Goal: Information Seeking & Learning: Check status

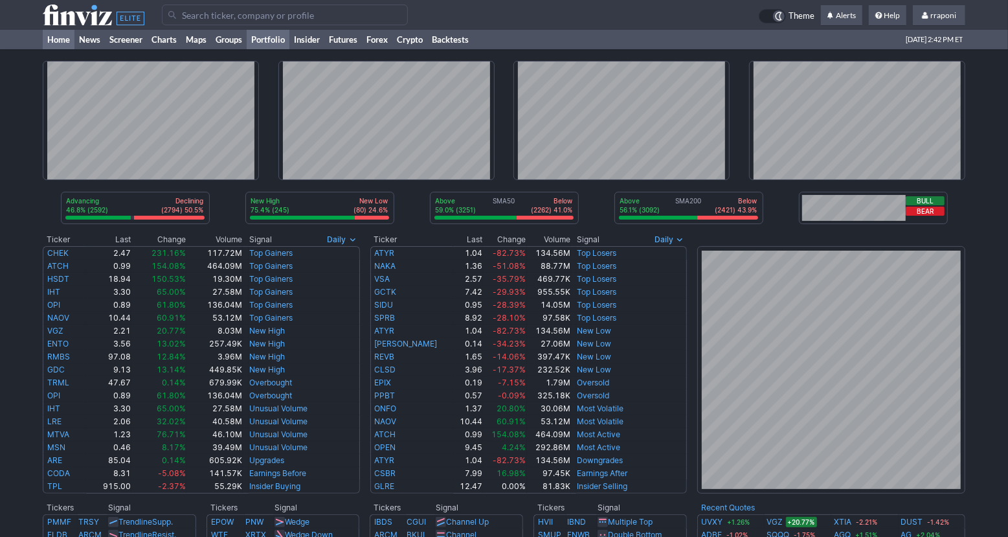
click at [284, 38] on link "Portfolio" at bounding box center [268, 39] width 43 height 19
click at [258, 38] on link "Portfolio" at bounding box center [268, 39] width 43 height 19
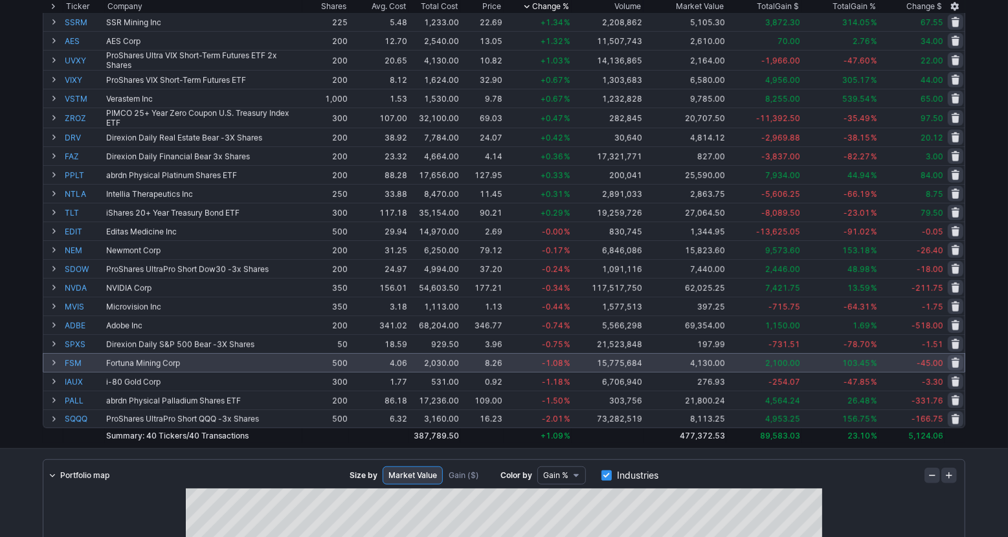
scroll to position [350, 0]
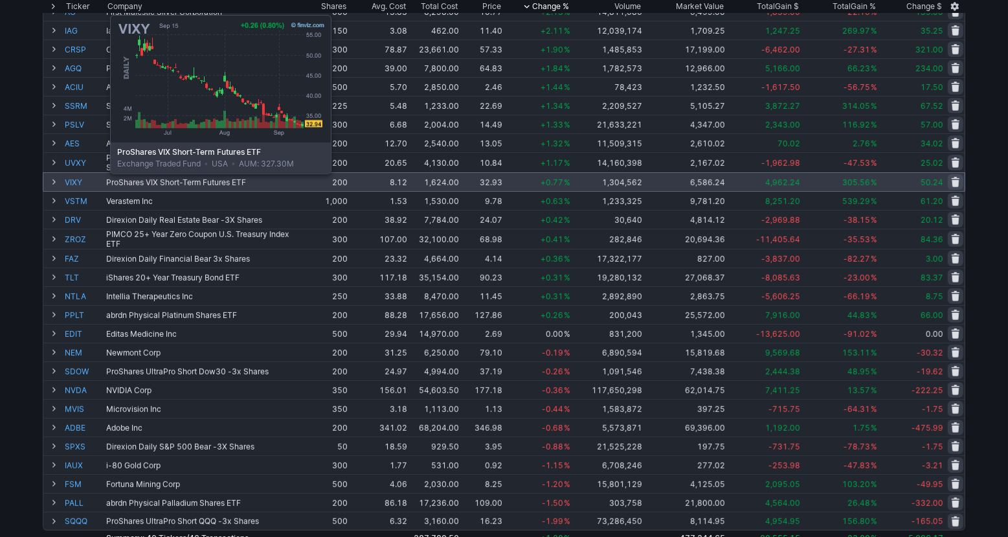
click at [78, 183] on link "VIXY" at bounding box center [84, 182] width 39 height 18
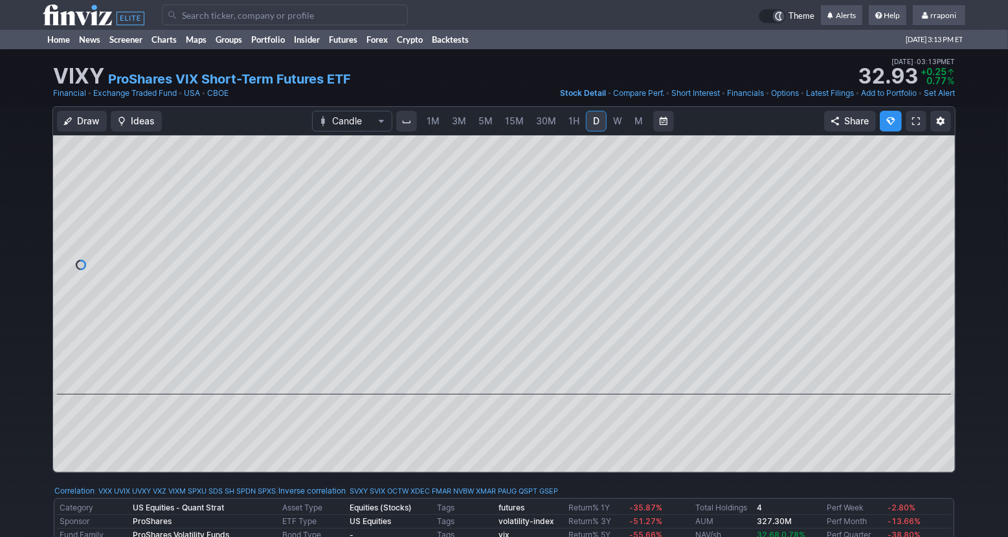
click at [490, 126] on span "5M" at bounding box center [485, 121] width 14 height 13
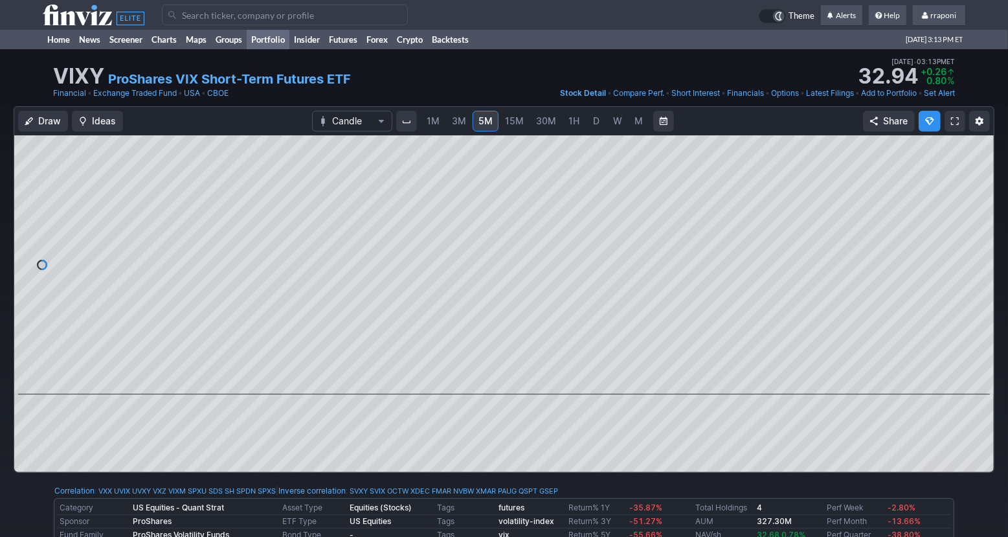
click at [272, 45] on link "Portfolio" at bounding box center [268, 39] width 43 height 19
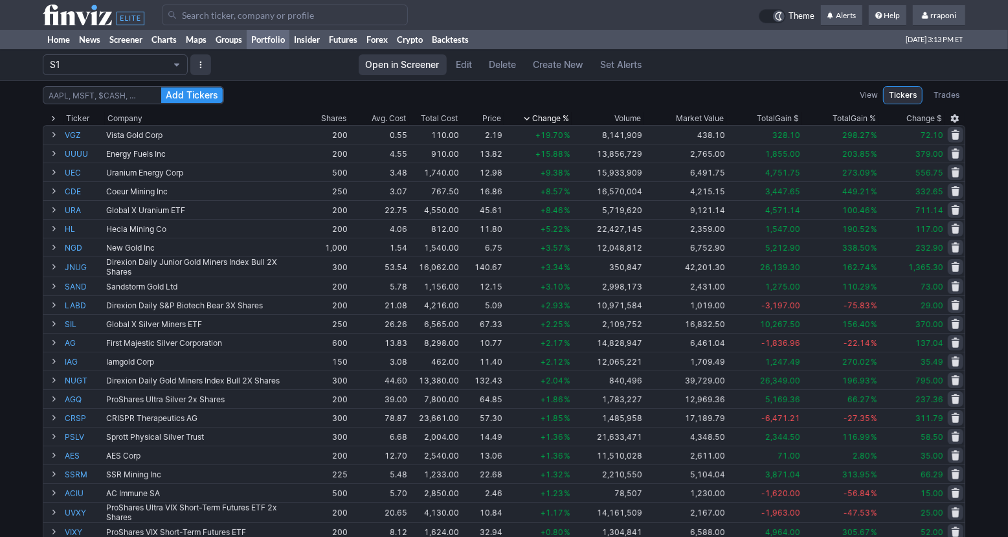
click at [543, 114] on span "Change %" at bounding box center [550, 118] width 37 height 13
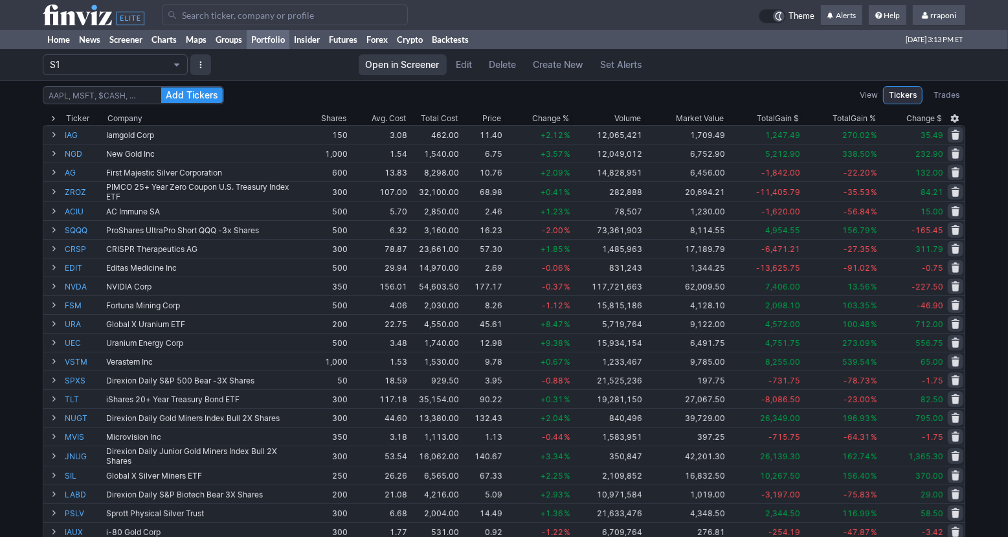
click at [570, 116] on th "Chg.% Change %" at bounding box center [538, 118] width 68 height 13
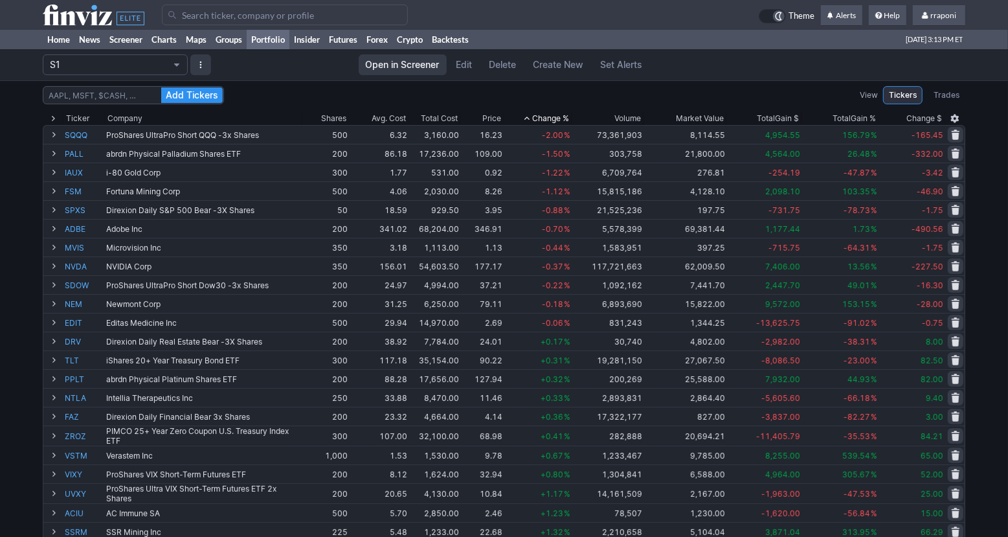
click at [568, 116] on span "Change %" at bounding box center [550, 118] width 37 height 13
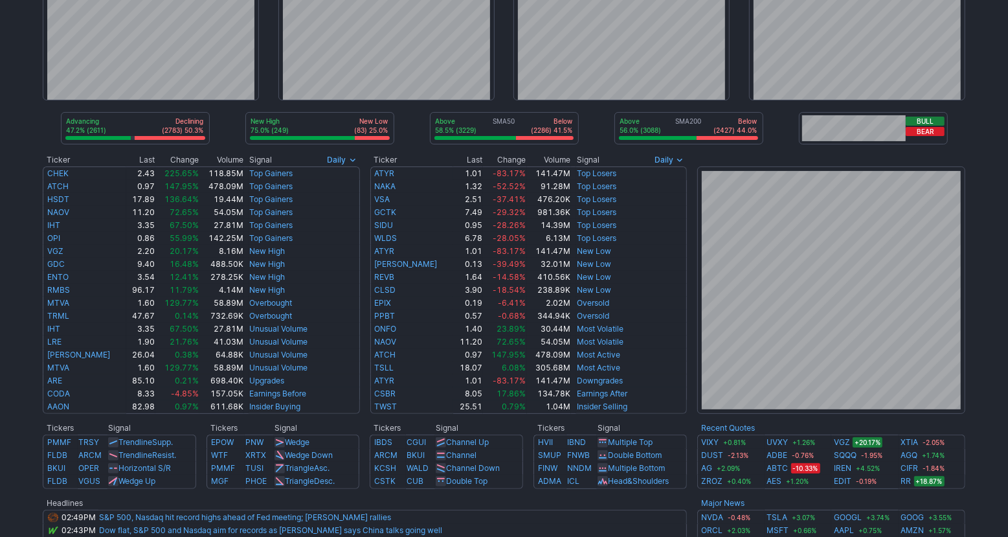
scroll to position [125, 0]
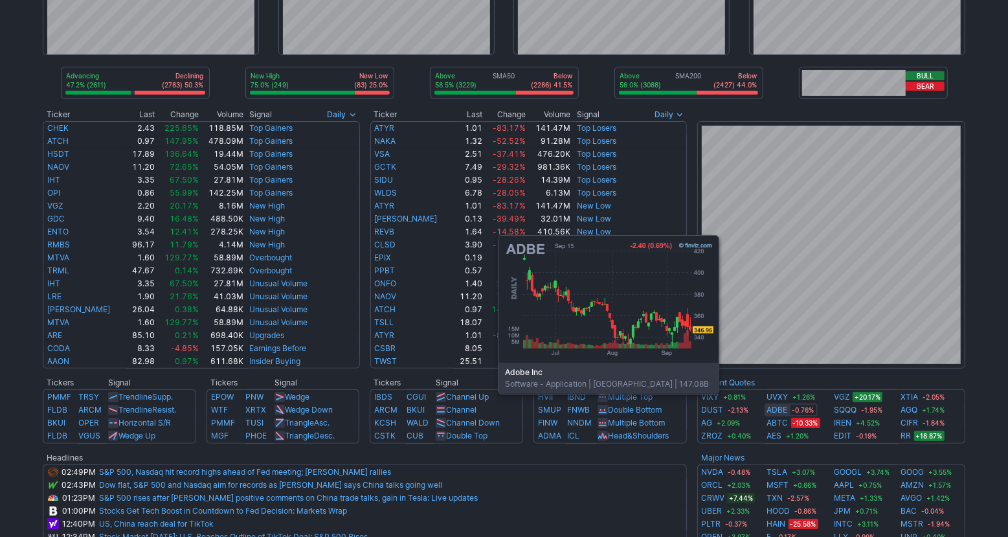
click at [776, 413] on link "ADBE" at bounding box center [777, 409] width 21 height 13
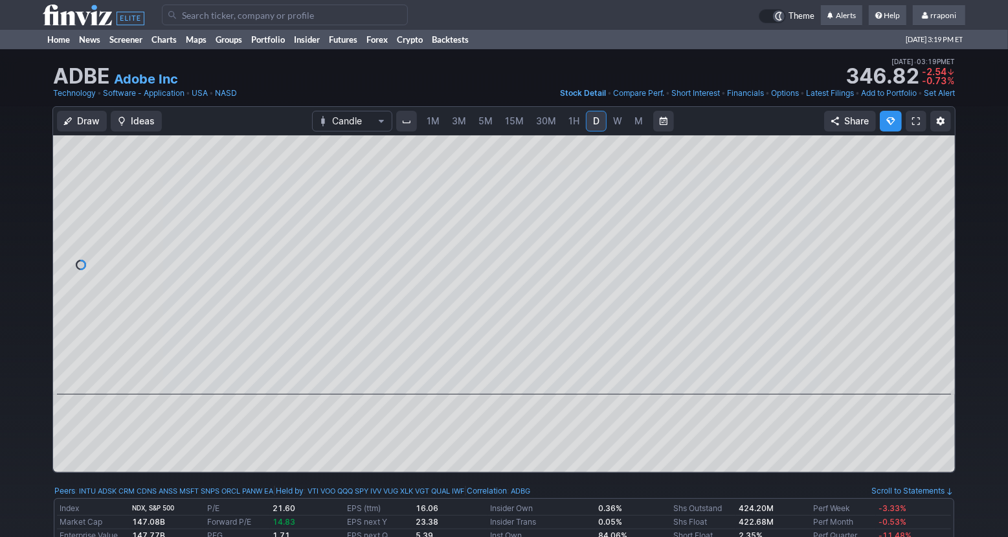
click at [618, 127] on span "W" at bounding box center [617, 121] width 9 height 13
click at [635, 125] on span "M" at bounding box center [639, 120] width 8 height 11
